Goal: Task Accomplishment & Management: Use online tool/utility

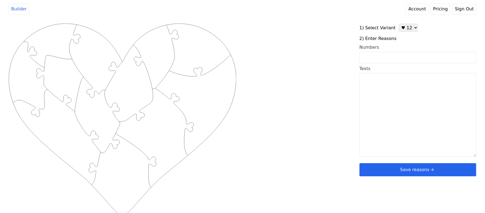
click at [409, 25] on select "♥ 12 ♥ 20 ♥ 32 ■ 12 ■ 20 ■ 32 ■ 60" at bounding box center [408, 27] width 19 height 8
select select "2"
click at [399, 23] on select "♥ 12 ♥ 20 ♥ 32 ■ 12 ■ 20 ■ 32 ■ 60" at bounding box center [408, 27] width 19 height 8
click at [377, 92] on textarea "Texts" at bounding box center [418, 115] width 117 height 84
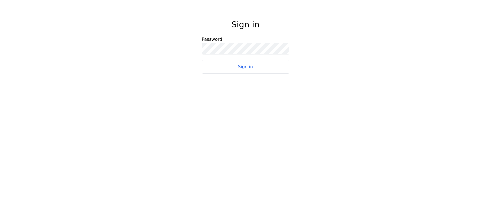
click at [275, 65] on button "Sign in" at bounding box center [245, 67] width 87 height 14
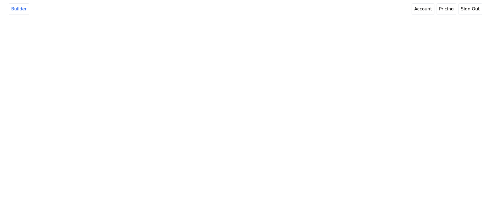
select select "2"
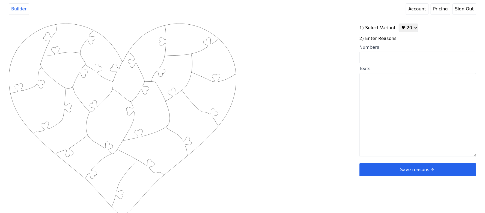
click at [375, 97] on textarea "Texts" at bounding box center [418, 115] width 117 height 84
paste textarea "you watch love island with me you pick good movies you are so thoughtful you pu…"
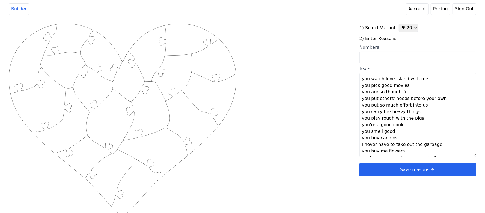
click at [423, 81] on textarea "you watch love island with me you pick good movies you are so thoughtful you pu…" at bounding box center [418, 115] width 117 height 84
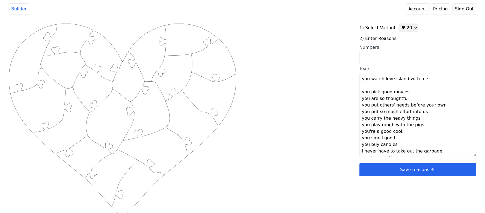
click at [409, 94] on textarea "you watch love island with me you pick good movies you are so thoughtful you pu…" at bounding box center [418, 115] width 117 height 84
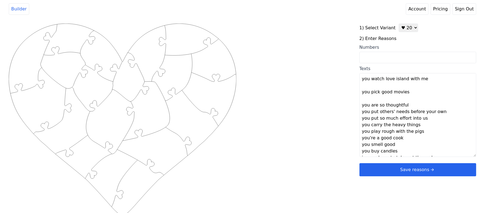
click at [409, 107] on textarea "you watch love island with me you pick good movies you are so thoughtful you pu…" at bounding box center [418, 115] width 117 height 84
drag, startPoint x: 447, startPoint y: 120, endPoint x: 436, endPoint y: 126, distance: 12.5
click at [447, 120] on textarea "you watch love island with me you pick good movies you are so thoughtful you pu…" at bounding box center [418, 115] width 117 height 84
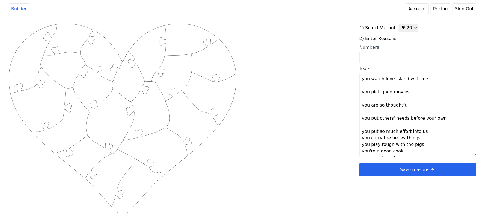
click at [423, 135] on textarea "you watch love island with me you pick good movies you are so thoughtful you pu…" at bounding box center [418, 115] width 117 height 84
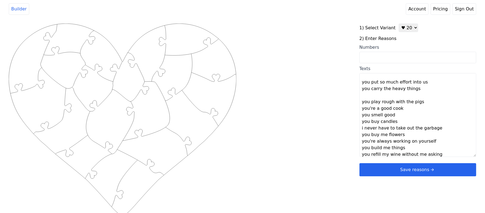
scroll to position [36, 0]
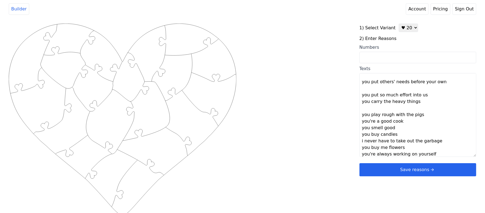
click at [421, 95] on textarea "you watch love island with me you pick good movies you are so thoughtful you pu…" at bounding box center [418, 115] width 117 height 84
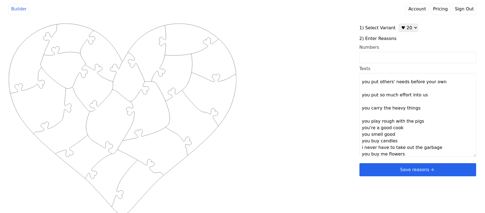
click at [423, 121] on textarea "you watch love island with me you pick good movies you are so thoughtful you pu…" at bounding box center [418, 115] width 117 height 84
click at [408, 137] on textarea "you watch love island with me you pick good movies you are so thoughtful you pu…" at bounding box center [418, 115] width 117 height 84
click at [408, 146] on textarea "you watch love island with me you pick good movies you are so thoughtful you pu…" at bounding box center [418, 115] width 117 height 84
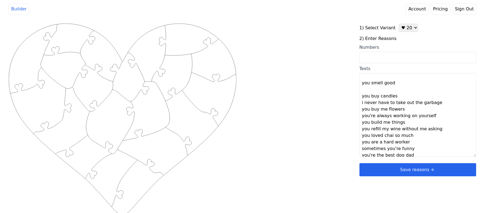
scroll to position [111, 0]
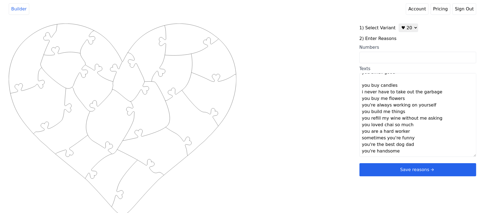
click at [399, 85] on textarea "you watch love island with me you pick good movies you are so thoughtful you pu…" at bounding box center [418, 115] width 117 height 84
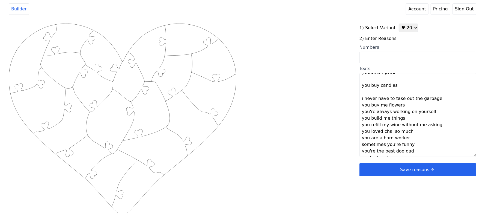
click at [438, 106] on textarea "you watch love island with me you pick good movies you are so thoughtful you pu…" at bounding box center [418, 115] width 117 height 84
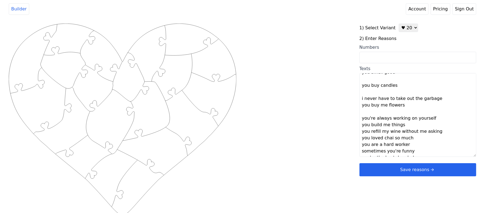
click at [436, 100] on textarea "you watch love island with me you pick good movies you are so thoughtful you pu…" at bounding box center [418, 115] width 117 height 84
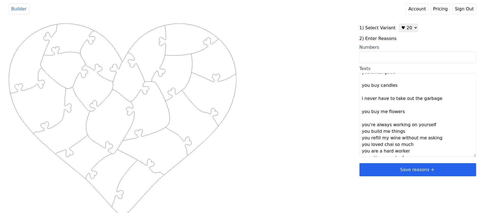
click at [434, 126] on textarea "you watch love island with me you pick good movies you are so thoughtful you pu…" at bounding box center [418, 115] width 117 height 84
click at [435, 141] on textarea "you watch love island with me you pick good movies you are so thoughtful you pu…" at bounding box center [418, 115] width 117 height 84
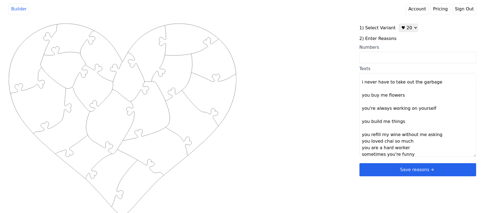
scroll to position [144, 0]
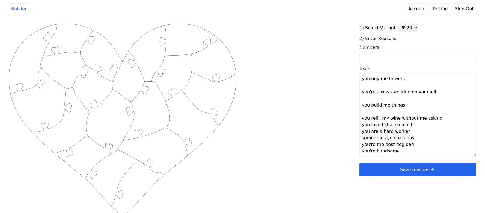
click at [439, 117] on textarea "you watch love island with me you pick good movies you are so thoughtful you pu…" at bounding box center [418, 115] width 117 height 84
click at [422, 135] on textarea "you watch love island with me you pick good movies you are so thoughtful you pu…" at bounding box center [418, 115] width 117 height 84
click at [421, 130] on textarea "you watch love island with me you pick good movies you are so thoughtful you pu…" at bounding box center [418, 115] width 117 height 84
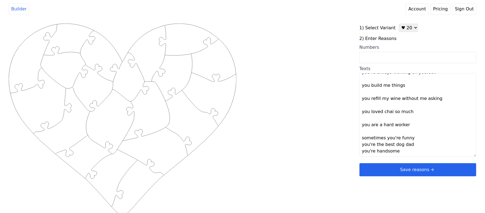
click at [416, 139] on textarea "you watch love island with me you pick good movies you are so thoughtful you pu…" at bounding box center [418, 115] width 117 height 84
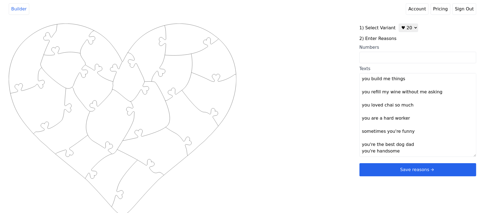
click at [417, 143] on textarea "you watch love island with me you pick good movies you are so thoughtful you pu…" at bounding box center [418, 115] width 117 height 84
click at [322, 129] on div "Created with Snap .strokeh20 {stroke:#00ff00;stroke-width:1.56;stroke-miterlimi…" at bounding box center [243, 110] width 468 height 174
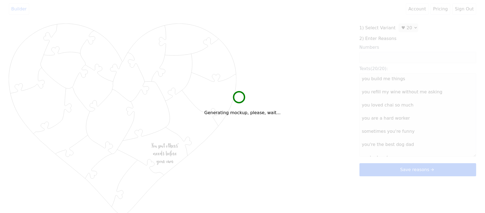
type textarea "You watch love island with me You pick good movies You are so thoughtful You pu…"
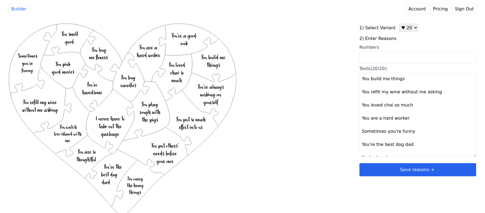
click at [367, 167] on button "Save reasons" at bounding box center [418, 169] width 117 height 13
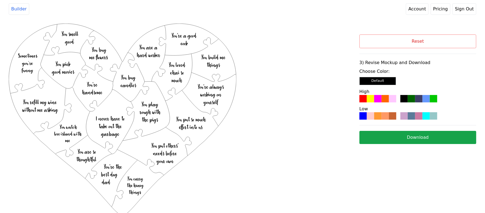
click at [374, 104] on div "Choose Color: Default High Low" at bounding box center [418, 93] width 117 height 51
click at [376, 100] on div at bounding box center [378, 98] width 7 height 7
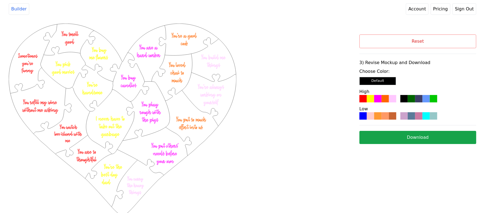
click at [391, 138] on button "Download" at bounding box center [418, 137] width 117 height 13
click at [408, 43] on button "Reset" at bounding box center [418, 41] width 117 height 14
select select "2"
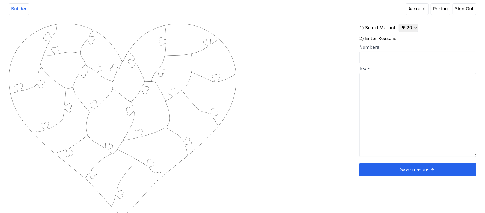
click at [378, 66] on div "Texts" at bounding box center [418, 68] width 117 height 7
click at [378, 73] on textarea "Texts" at bounding box center [418, 115] width 117 height 84
click at [382, 59] on input "Numbers" at bounding box center [418, 57] width 117 height 11
paste input "10,21,27,41,26,44,38,58,80,59,61,52,72,63,65,67,24,1,40,31"
type input "10,21,27,41,26,44,38,58,80,59,61,52,72,63,65,67,24,1,40,31"
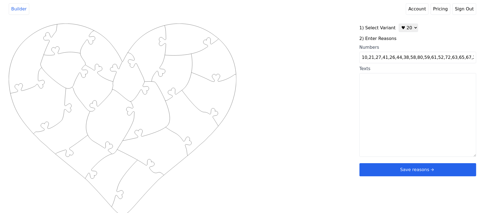
click at [320, 57] on div "Created with Snap .strokeh20 {stroke:#00ff00;stroke-width:1.56;stroke-miterlimi…" at bounding box center [243, 110] width 468 height 174
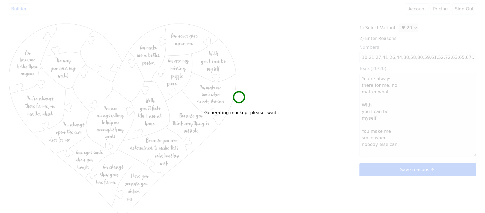
type textarea "You’re always there for me, no matter what With you I can be myself You make me…"
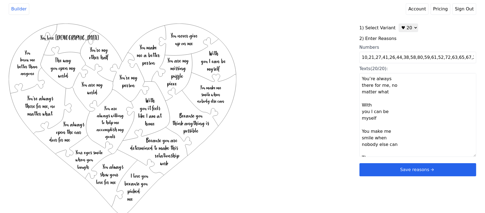
click at [380, 170] on button "Save reasons" at bounding box center [418, 169] width 117 height 13
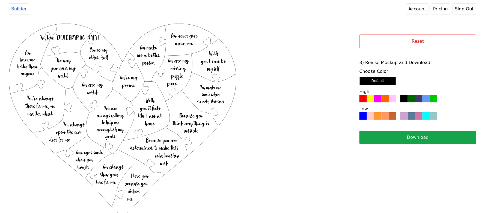
click at [389, 100] on div at bounding box center [392, 98] width 7 height 7
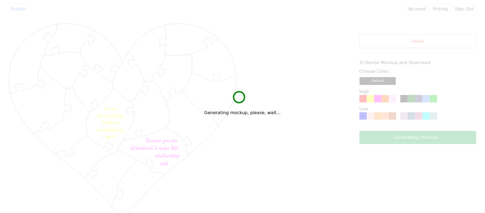
drag, startPoint x: 389, startPoint y: 100, endPoint x: 321, endPoint y: 48, distance: 85.8
click at [309, 43] on div "Generating mockup, please, wait..." at bounding box center [242, 106] width 485 height 213
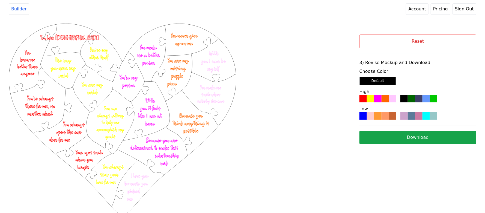
drag, startPoint x: 330, startPoint y: 54, endPoint x: 310, endPoint y: 58, distance: 20.6
click at [310, 58] on div "Created with Snap .strokeh20 {stroke:#00ff00;stroke-width:1.56;stroke-miterlimi…" at bounding box center [184, 94] width 351 height 142
click at [418, 139] on button "Download" at bounding box center [418, 137] width 117 height 13
click at [409, 136] on button "Download" at bounding box center [418, 137] width 117 height 13
click at [423, 42] on button "Reset" at bounding box center [418, 41] width 117 height 14
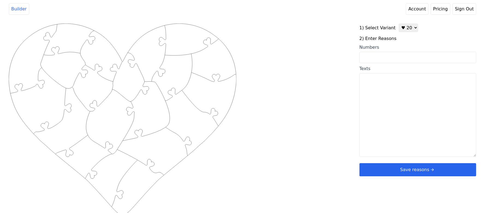
click at [408, 30] on select "♥ 12 ♥ 20 ♥ 32 ■ 12 ■ 20 ■ 32 ■ 60" at bounding box center [408, 27] width 19 height 8
select select "1"
click at [399, 23] on select "♥ 12 ♥ 20 ♥ 32 ■ 12 ■ 20 ■ 32 ■ 60" at bounding box center [408, 27] width 19 height 8
click at [384, 60] on input "Numbers" at bounding box center [418, 57] width 117 height 11
type input "1 3 5 18 21 24 34 38 46 49 59 78"
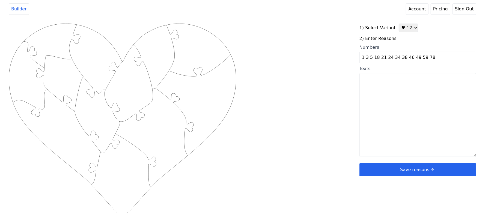
click at [311, 80] on div "Created with Snap .strokeh12 {stroke:#00ff00;stroke-width:1.89;stroke-miterlimi…" at bounding box center [243, 110] width 468 height 174
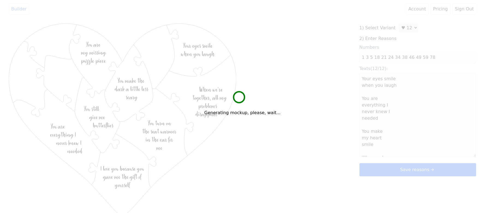
type textarea "Your eyes smile when you laugh You are everything I never knew I needed You mak…"
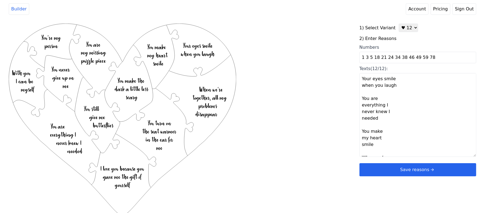
click at [397, 167] on button "Save reasons" at bounding box center [418, 169] width 117 height 13
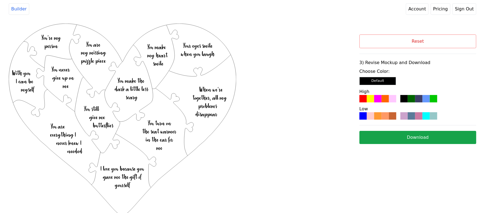
click at [386, 116] on div at bounding box center [385, 115] width 7 height 7
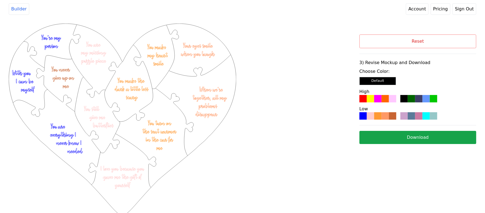
click at [396, 133] on button "Download" at bounding box center [418, 137] width 117 height 13
drag, startPoint x: 317, startPoint y: 89, endPoint x: 367, endPoint y: 69, distance: 53.8
click at [318, 89] on div "Created with Snap .strokeh12 {stroke:#00ff00;stroke-width:1.89;stroke-miterlimi…" at bounding box center [184, 94] width 351 height 142
click at [393, 43] on button "Reset" at bounding box center [418, 41] width 117 height 14
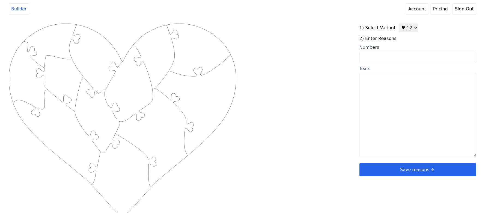
drag, startPoint x: 251, startPoint y: 129, endPoint x: 252, endPoint y: 126, distance: 3.7
drag, startPoint x: 252, startPoint y: 126, endPoint x: 292, endPoint y: 29, distance: 104.9
click at [292, 29] on div "Created with Snap .strokeh12 {stroke:#00ff00;stroke-width:1.89;stroke-miterlimi…" at bounding box center [184, 110] width 351 height 174
click at [378, 89] on textarea "Texts" at bounding box center [418, 115] width 117 height 84
paste textarea "1. I love you for your stunning eyes 2. I love you for your beautiful smile 3. …"
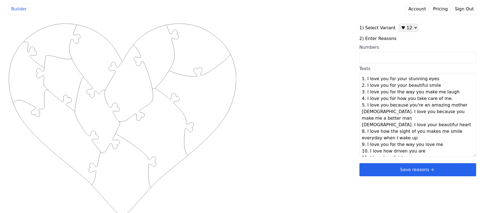
scroll to position [10, 0]
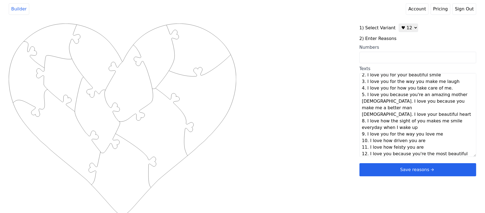
click at [330, 99] on div "Created with Snap .strokeh12 {stroke:#00ff00;stroke-width:1.89;stroke-miterlimi…" at bounding box center [243, 110] width 468 height 174
type textarea "I love you for your stunning eyes I love you for your beautiful smile I love yo…"
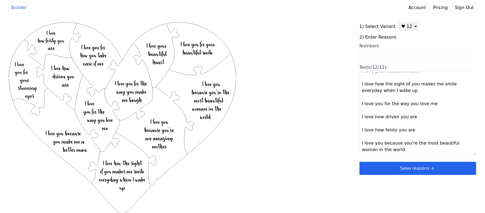
scroll to position [2, 0]
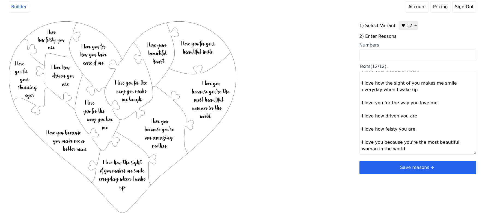
click at [400, 165] on button "Save reasons" at bounding box center [418, 167] width 117 height 13
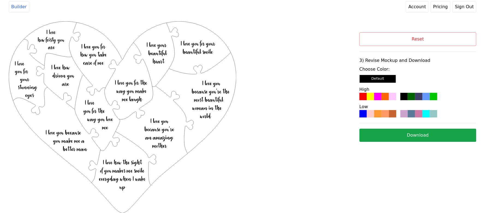
click at [411, 94] on div at bounding box center [411, 96] width 7 height 7
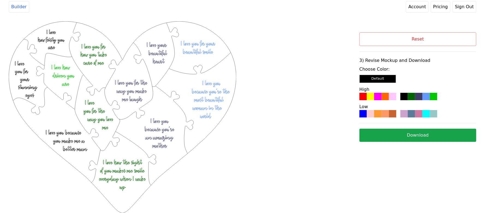
click at [396, 132] on button "Download" at bounding box center [418, 134] width 117 height 13
click at [436, 39] on button "Reset" at bounding box center [418, 39] width 117 height 14
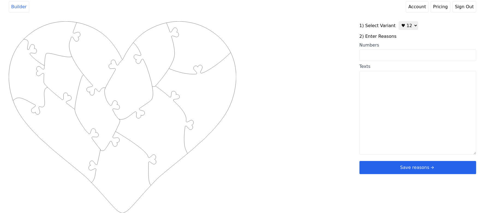
click at [381, 54] on input "Numbers" at bounding box center [418, 54] width 117 height 11
type input "2 3 6 10 31 12 36 38 50 54 80 43"
click at [305, 66] on div "Created with Snap .strokeh12 {stroke:#00ff00;stroke-width:1.89;stroke-miterlimi…" at bounding box center [243, 108] width 468 height 174
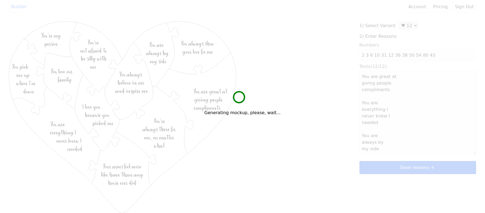
type textarea "You are great at giving people compliments You are everything I never knew I ne…"
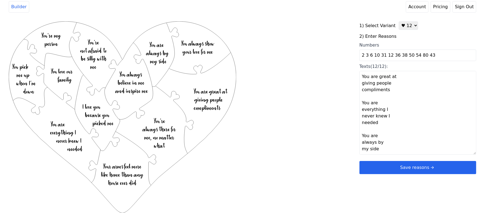
click at [399, 167] on button "Save reasons" at bounding box center [418, 167] width 117 height 13
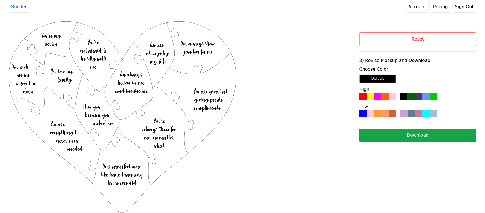
click at [395, 97] on div at bounding box center [392, 96] width 7 height 7
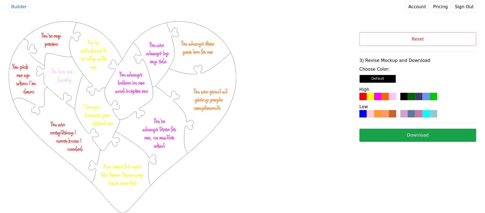
click at [395, 136] on button "Download" at bounding box center [418, 134] width 117 height 13
click at [407, 36] on button "Reset" at bounding box center [418, 39] width 117 height 14
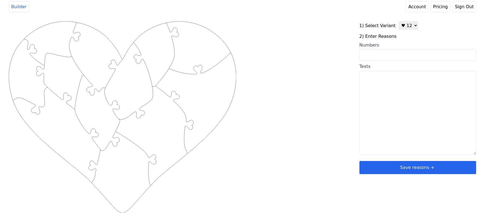
click at [411, 26] on select "♥ 12 ♥ 20 ♥ 32 ■ 12 ■ 20 ■ 32 ■ 60" at bounding box center [408, 25] width 19 height 8
select select "3"
click at [399, 21] on select "♥ 12 ♥ 20 ♥ 32 ■ 12 ■ 20 ■ 32 ■ 60" at bounding box center [408, 25] width 19 height 8
click at [396, 56] on input "Numbers" at bounding box center [418, 54] width 117 height 11
click at [390, 98] on textarea "Texts" at bounding box center [418, 113] width 117 height 84
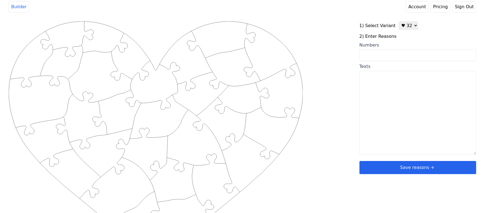
paste textarea "How important family is to you, Your relationship with god, Your ambition, How …"
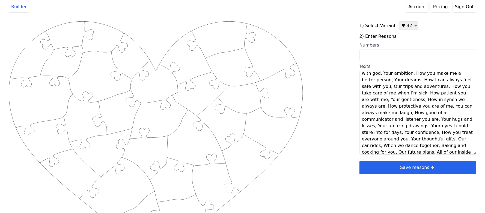
scroll to position [0, 0]
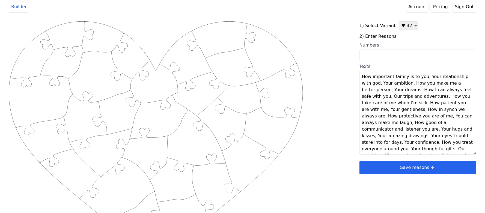
click at [425, 78] on textarea "How important family is to you, Your relationship with god, Your ambition, How …" at bounding box center [418, 113] width 117 height 84
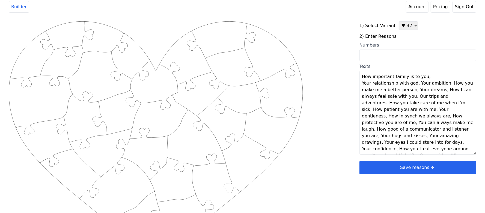
click at [415, 81] on textarea "How important family is to you, Your relationship with god, Your ambition, How …" at bounding box center [418, 113] width 117 height 84
click at [392, 91] on textarea "How important family is to you, Your relationship with god, Your ambition, How …" at bounding box center [418, 113] width 117 height 84
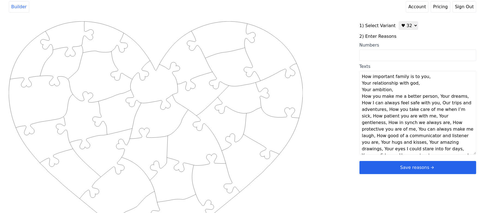
click at [431, 96] on textarea "How important family is to you, Your relationship with god, Your ambition, How …" at bounding box center [418, 113] width 117 height 84
click at [391, 104] on textarea "How important family is to you, Your relationship with god, Your ambition, How …" at bounding box center [418, 113] width 117 height 84
click at [390, 103] on textarea "How important family is to you, Your relationship with god, Your ambition, How …" at bounding box center [418, 113] width 117 height 84
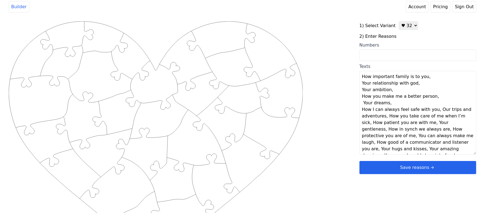
click at [432, 109] on textarea "How important family is to you, Your relationship with god, Your ambition, How …" at bounding box center [418, 113] width 117 height 84
click at [415, 117] on textarea "How important family is to you, Your relationship with god, Your ambition, How …" at bounding box center [418, 113] width 117 height 84
click at [439, 122] on textarea "How important family is to you, Your relationship with god, Your ambition, How …" at bounding box center [418, 113] width 117 height 84
click at [420, 129] on textarea "How important family is to you, Your relationship with god, Your ambition, How …" at bounding box center [418, 113] width 117 height 84
click at [396, 136] on textarea "How important family is to you, Your relationship with god, Your ambition, How …" at bounding box center [418, 113] width 117 height 84
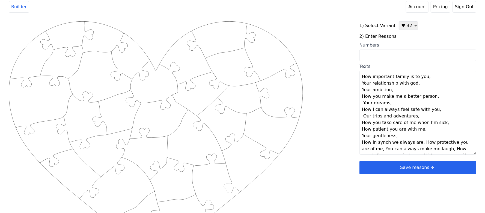
scroll to position [66, 0]
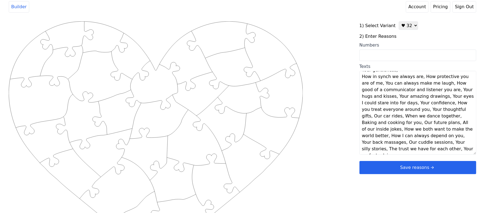
click at [420, 77] on textarea "How important family is to you, Your relationship with god, Your ambition, How …" at bounding box center [418, 113] width 117 height 84
click at [418, 79] on textarea "How important family is to you, Your relationship with god, Your ambition, How …" at bounding box center [418, 113] width 117 height 84
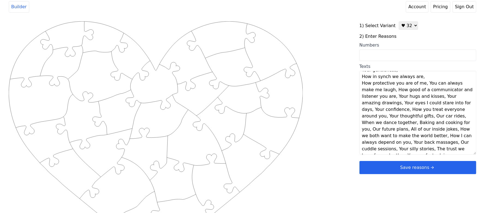
click at [422, 82] on textarea "How important family is to you, Your relationship with god, Your ambition, How …" at bounding box center [418, 113] width 117 height 84
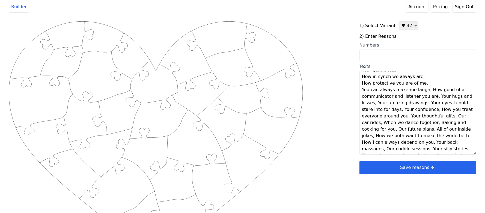
click at [423, 92] on textarea "How important family is to you, Your relationship with god, Your ambition, How …" at bounding box center [418, 113] width 117 height 84
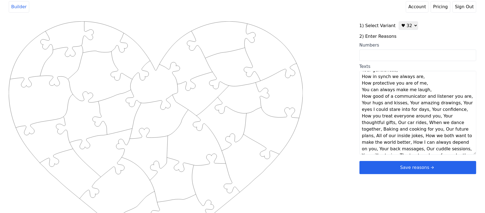
click at [404, 103] on textarea "How important family is to you, Your relationship with god, Your ambition, How …" at bounding box center [418, 113] width 117 height 84
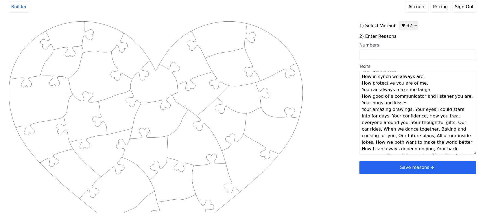
click at [410, 110] on textarea "How important family is to you, Your relationship with god, Your ambition, How …" at bounding box center [418, 113] width 117 height 84
click at [432, 114] on textarea "How important family is to you, Your relationship with god, Your ambition, How …" at bounding box center [418, 113] width 117 height 84
click at [396, 120] on textarea "How important family is to you, Your relationship with god, Your ambition, How …" at bounding box center [418, 113] width 117 height 84
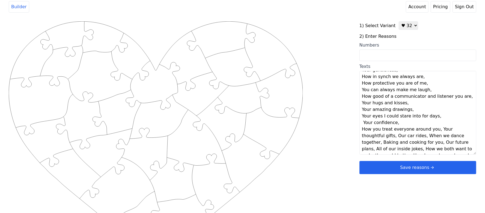
drag, startPoint x: 434, startPoint y: 130, endPoint x: 441, endPoint y: 131, distance: 7.4
click at [434, 129] on textarea "How important family is to you, Your relationship with god, Your ambition, How …" at bounding box center [418, 113] width 117 height 84
click at [404, 134] on textarea "How important family is to you, Your relationship with god, Your ambition, How …" at bounding box center [418, 113] width 117 height 84
click at [388, 143] on textarea "How important family is to you, Your relationship with god, Your ambition, How …" at bounding box center [418, 113] width 117 height 84
click at [413, 150] on textarea "How important family is to you, Your relationship with god, Your ambition, How …" at bounding box center [418, 113] width 117 height 84
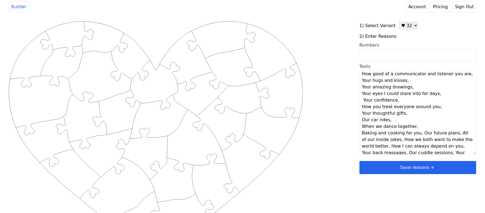
scroll to position [98, 0]
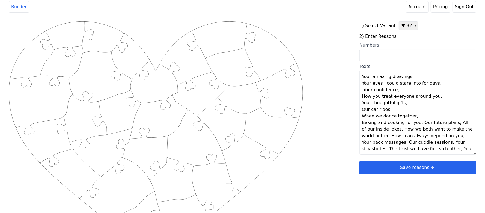
click at [417, 124] on textarea "How important family is to you, Your relationship with god, Your ambition, How …" at bounding box center [418, 113] width 117 height 84
click at [396, 130] on textarea "How important family is to you, Your relationship with god, Your ambition, How …" at bounding box center [418, 113] width 117 height 84
click at [408, 136] on textarea "How important family is to you, Your relationship with god, Your ambition, How …" at bounding box center [418, 113] width 117 height 84
click at [407, 136] on textarea "How important family is to you, Your relationship with god, Your ambition, How …" at bounding box center [418, 113] width 117 height 84
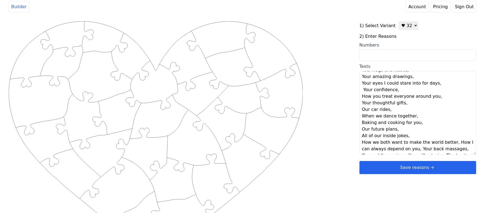
click at [449, 143] on textarea "How important family is to you, Your relationship with god, Your ambition, How …" at bounding box center [418, 113] width 117 height 84
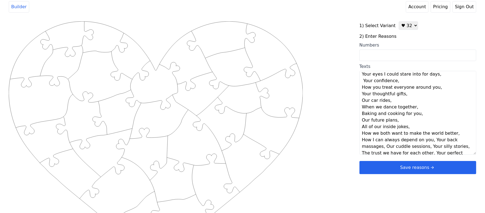
scroll to position [111, 0]
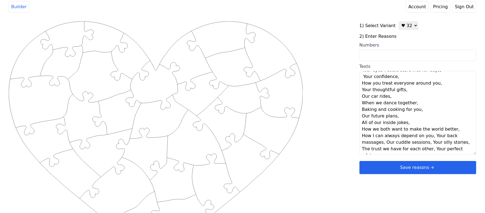
click at [428, 137] on textarea "How important family is to you, Your relationship with god, Your ambition, How …" at bounding box center [418, 113] width 117 height 84
click at [404, 143] on textarea "How important family is to you, Your relationship with god, Your ambition, How …" at bounding box center [418, 113] width 117 height 84
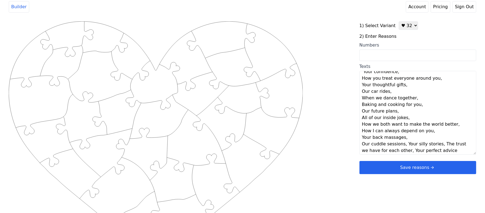
scroll to position [118, 0]
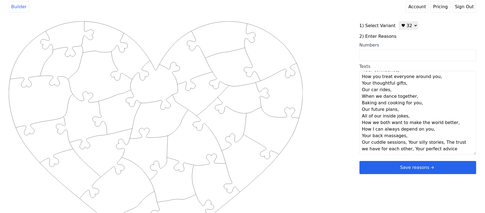
click at [403, 142] on textarea "How important family is to you, Your relationship with god, Your ambition, How …" at bounding box center [418, 113] width 117 height 84
drag, startPoint x: 395, startPoint y: 151, endPoint x: 402, endPoint y: 150, distance: 6.9
click at [395, 150] on textarea "How important family is to you, Your relationship with god, Your ambition, How …" at bounding box center [418, 113] width 117 height 84
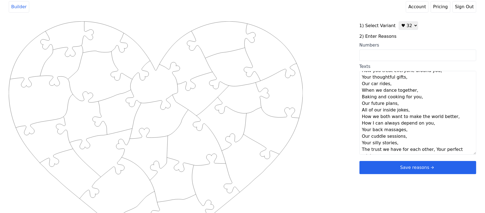
scroll to position [125, 0]
click at [426, 148] on textarea "How important family is to you, Your relationship with god, Your ambition, How …" at bounding box center [418, 113] width 117 height 84
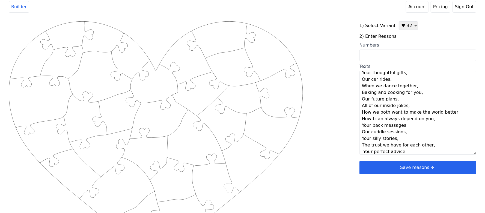
click at [340, 164] on div "Created with Snap .strokeh32 {stroke:#00ff00;stroke-width:2.36;stroke-miterlimi…" at bounding box center [243, 108] width 468 height 174
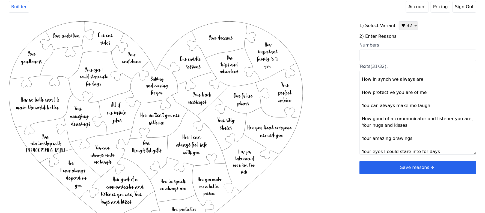
click at [461, 119] on textarea "How important family is to you Your relationship with god Your ambition How you…" at bounding box center [418, 113] width 117 height 84
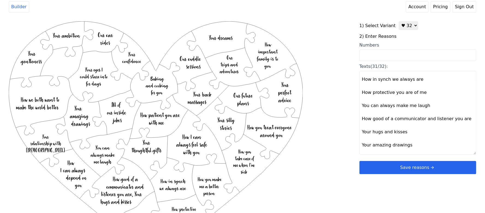
type textarea "How important family is to you Your relationship with god Your ambition How you…"
click at [341, 148] on div "Created with Snap .strokeh32 {stroke:#00ff00;stroke-width:2.36;stroke-miterlimi…" at bounding box center [243, 108] width 468 height 174
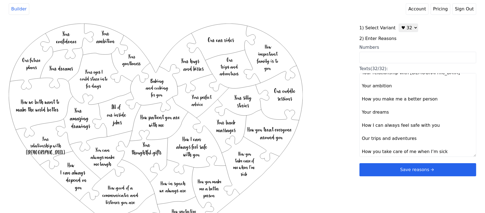
scroll to position [0, 0]
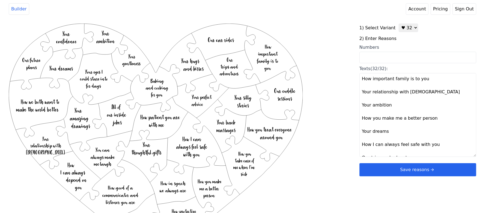
click at [404, 165] on button "Save reasons" at bounding box center [418, 169] width 117 height 13
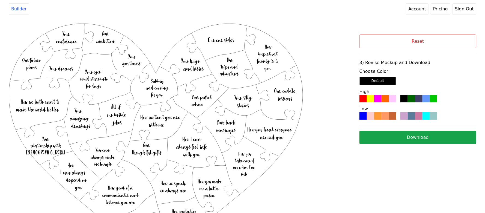
click at [391, 114] on div at bounding box center [392, 115] width 7 height 7
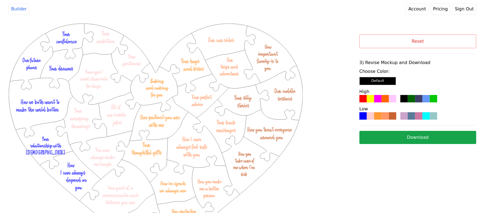
click at [402, 140] on button "Download" at bounding box center [418, 137] width 117 height 13
